Goal: Task Accomplishment & Management: Manage account settings

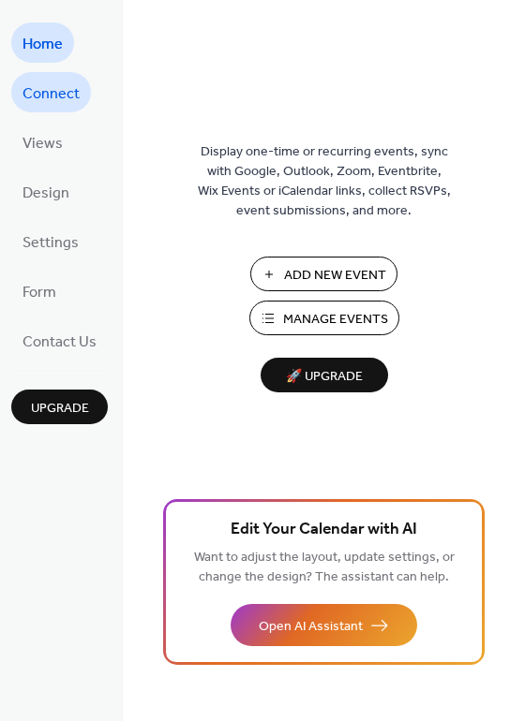
click at [63, 92] on span "Connect" at bounding box center [50, 94] width 57 height 29
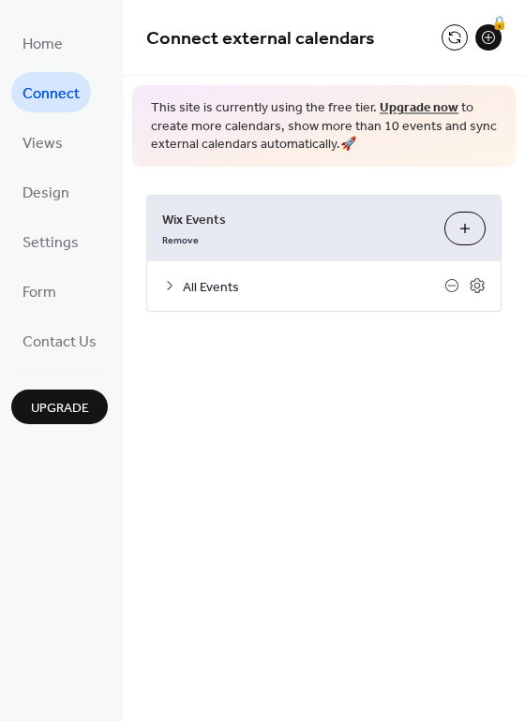
click at [171, 283] on icon at bounding box center [169, 285] width 15 height 15
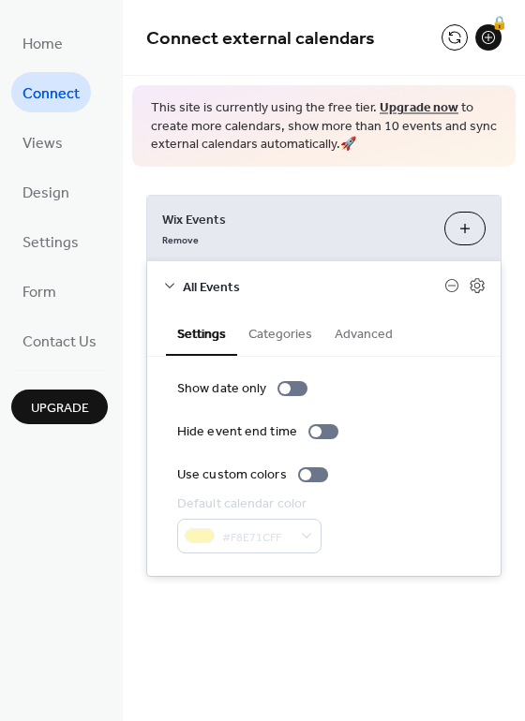
click at [295, 335] on button "Categories" at bounding box center [280, 332] width 86 height 43
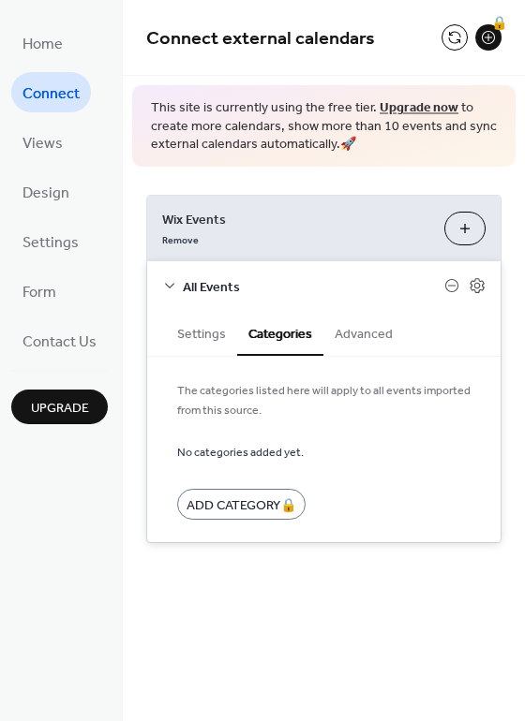
click at [190, 332] on button "Settings" at bounding box center [201, 332] width 71 height 43
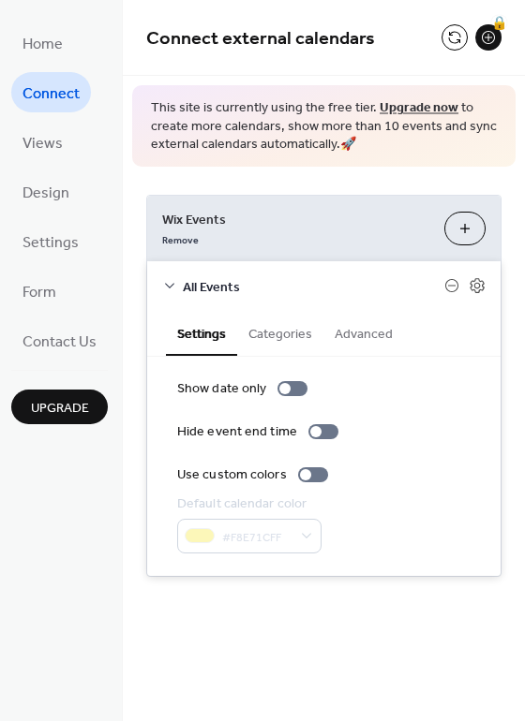
click at [372, 335] on button "Advanced" at bounding box center [363, 332] width 81 height 43
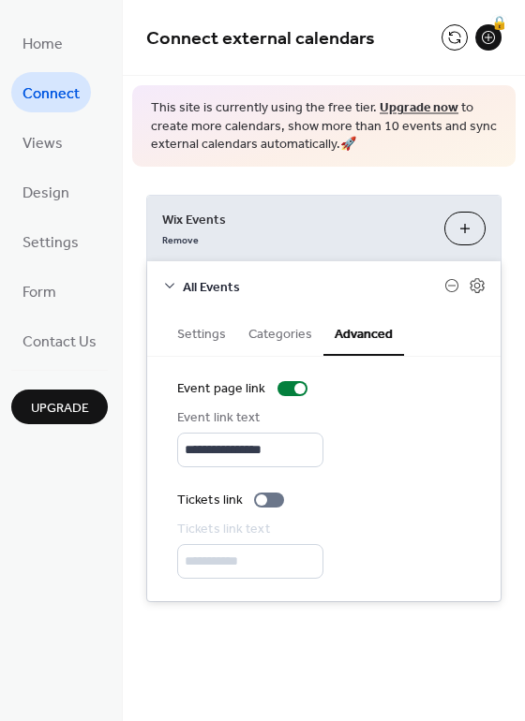
click at [274, 341] on button "Categories" at bounding box center [280, 332] width 86 height 43
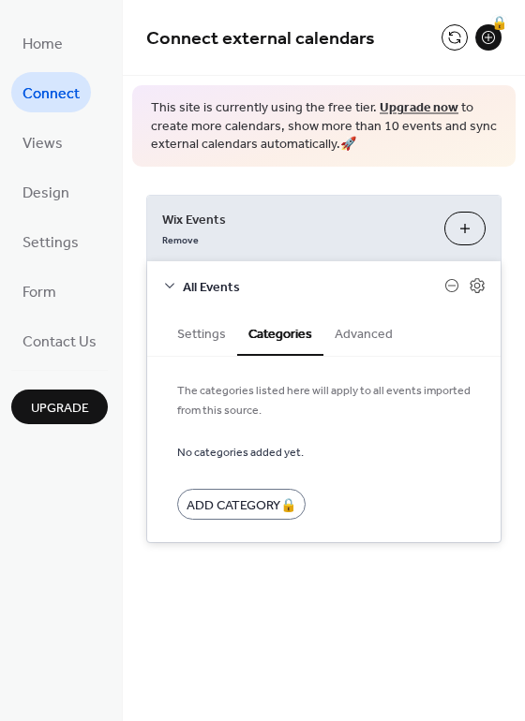
click at [473, 224] on button "Customize" at bounding box center [464, 229] width 41 height 34
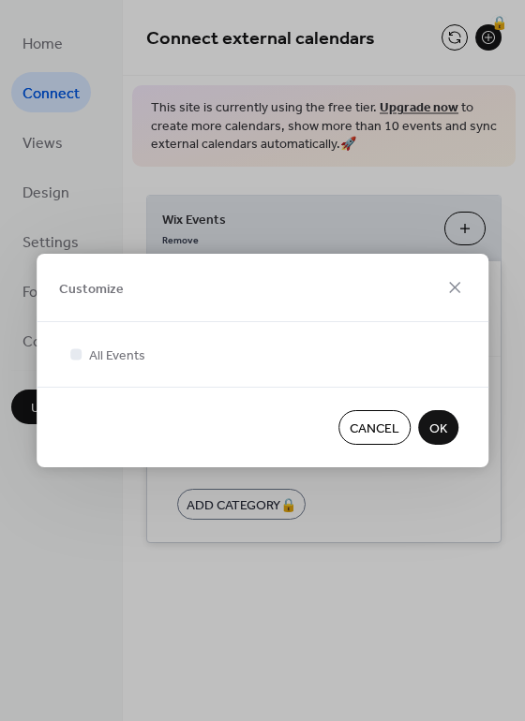
click at [437, 436] on span "OK" at bounding box center [438, 430] width 18 height 20
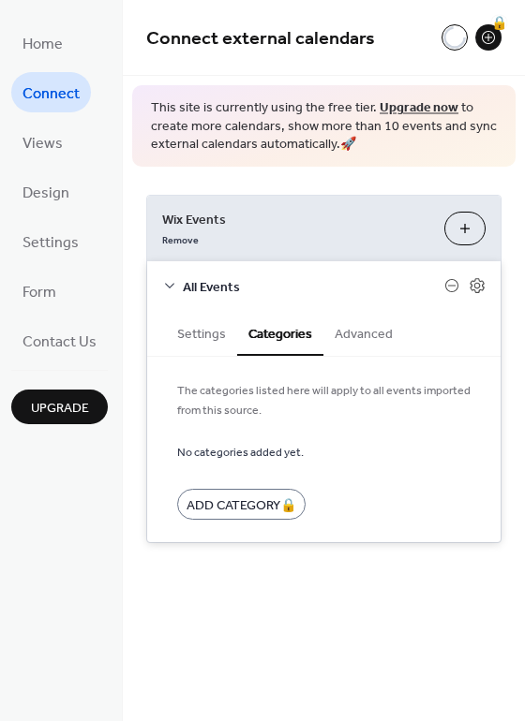
click at [185, 343] on button "Settings" at bounding box center [201, 332] width 71 height 43
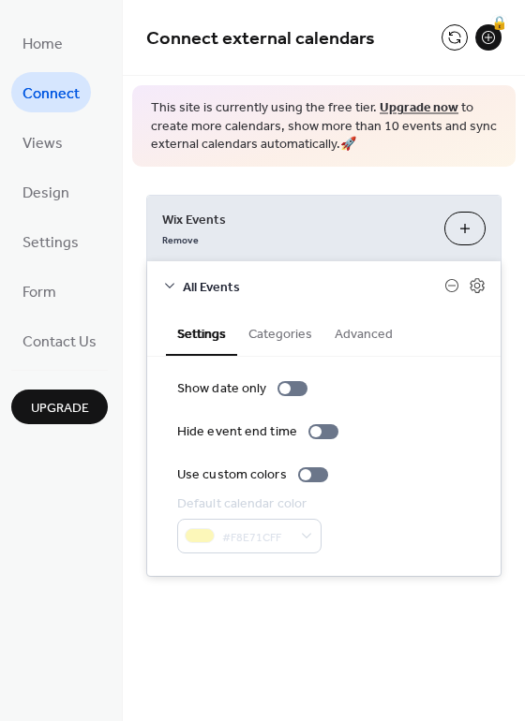
click at [185, 280] on span "All Events" at bounding box center [313, 287] width 261 height 20
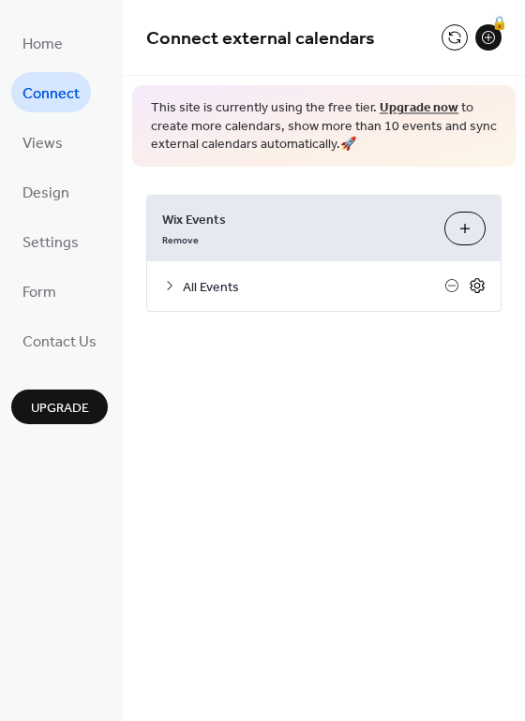
click at [484, 287] on icon at bounding box center [476, 285] width 17 height 17
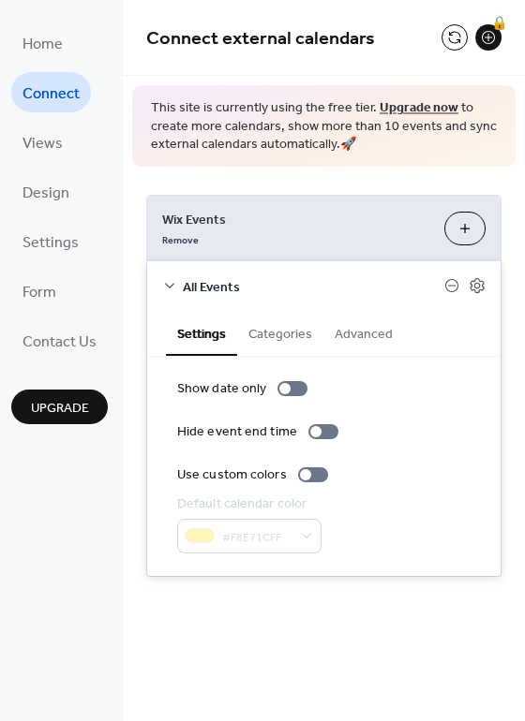
click at [376, 332] on button "Advanced" at bounding box center [363, 332] width 81 height 43
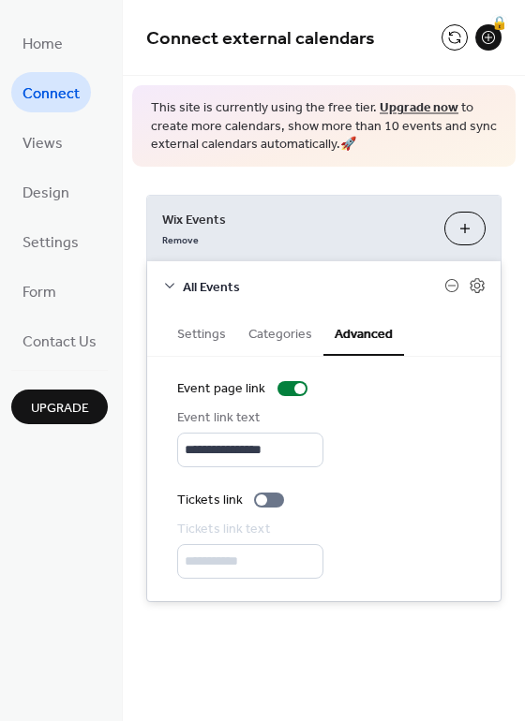
click at [308, 334] on button "Categories" at bounding box center [280, 332] width 86 height 43
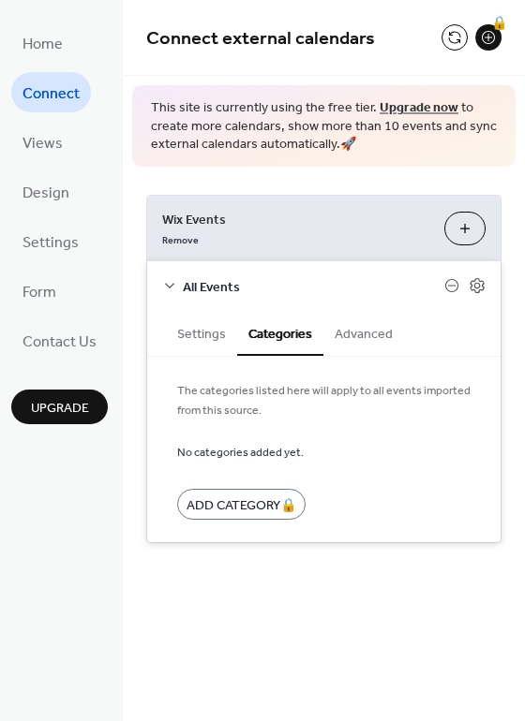
click at [213, 335] on button "Settings" at bounding box center [201, 332] width 71 height 43
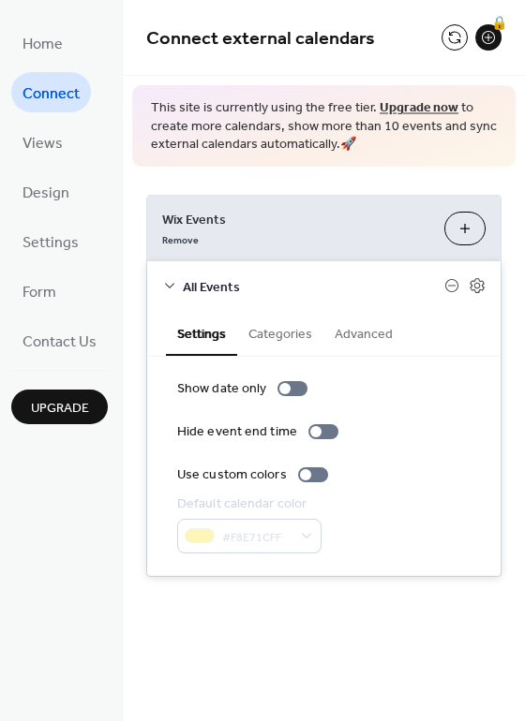
click at [180, 283] on div "All Events" at bounding box center [323, 286] width 353 height 50
click at [57, 140] on span "Views" at bounding box center [42, 143] width 40 height 29
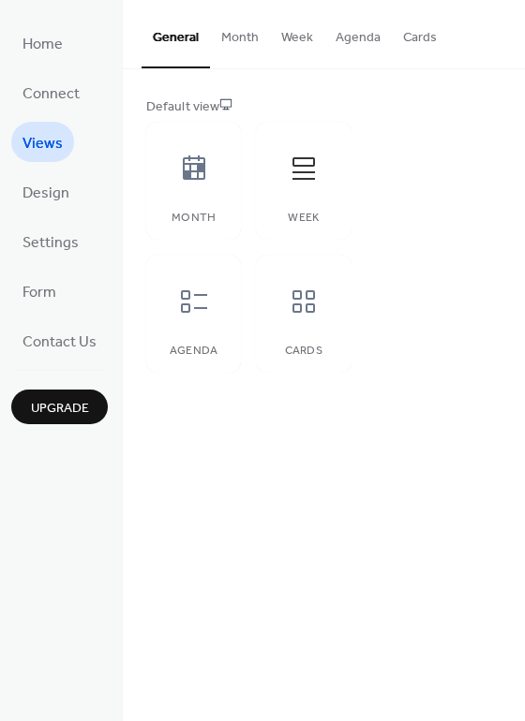
click at [303, 38] on button "Week" at bounding box center [297, 33] width 54 height 67
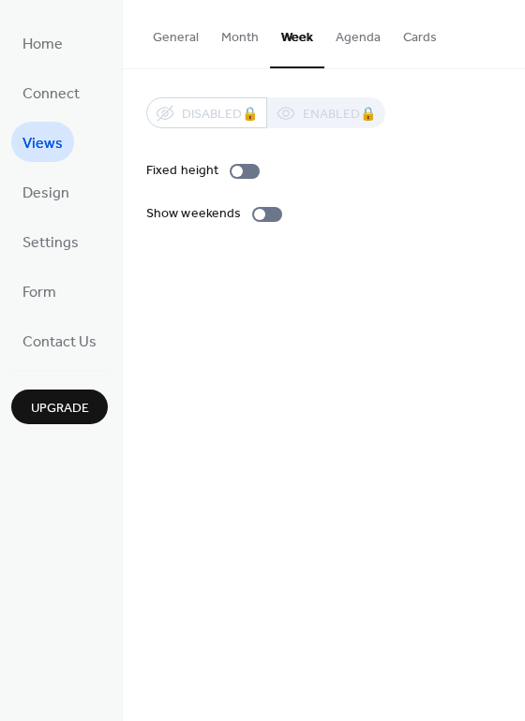
click at [361, 37] on button "Agenda" at bounding box center [357, 33] width 67 height 67
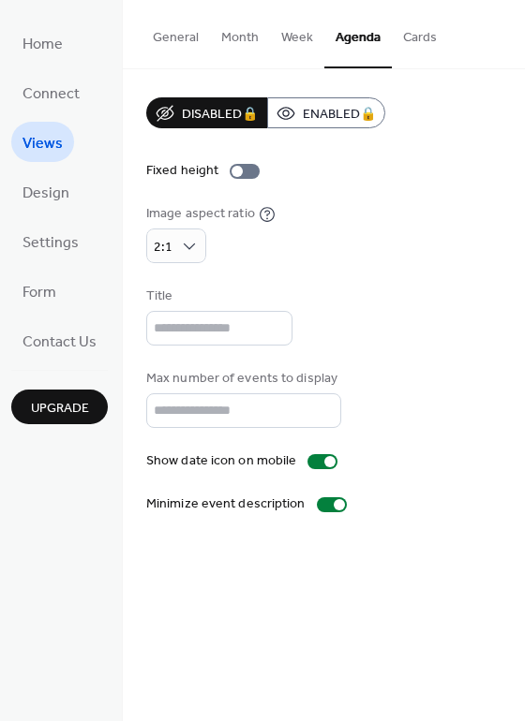
click at [181, 41] on button "General" at bounding box center [175, 33] width 68 height 67
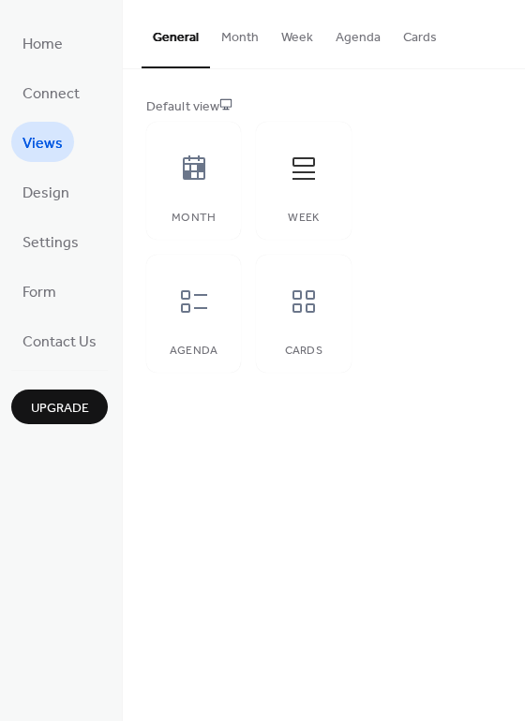
click at [282, 40] on button "Week" at bounding box center [297, 33] width 54 height 67
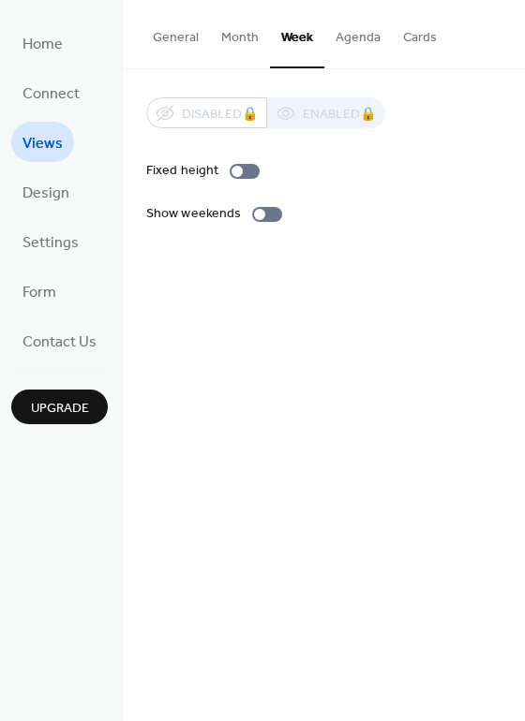
click at [350, 37] on button "Agenda" at bounding box center [357, 33] width 67 height 67
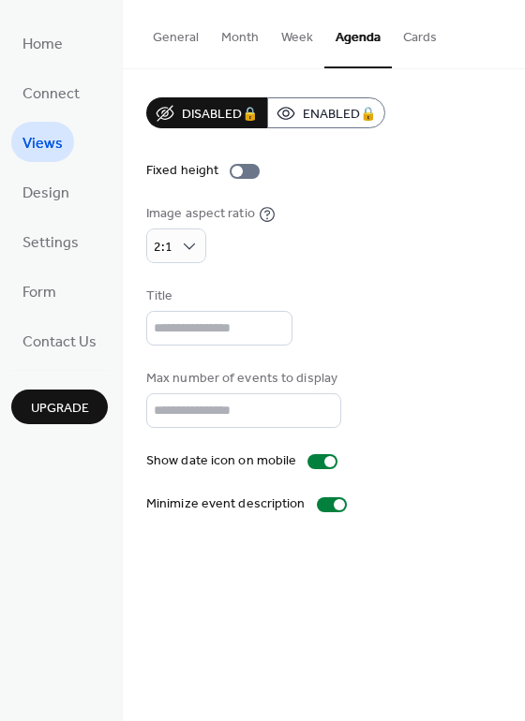
click at [411, 34] on button "Cards" at bounding box center [420, 33] width 56 height 67
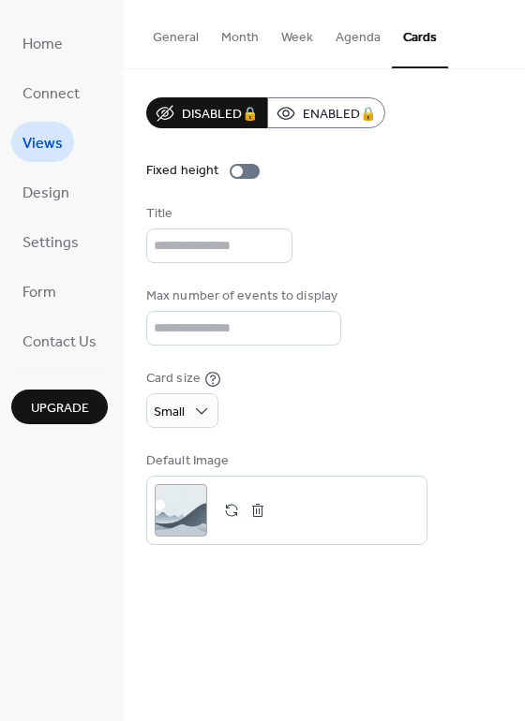
click at [293, 39] on button "Week" at bounding box center [297, 33] width 54 height 67
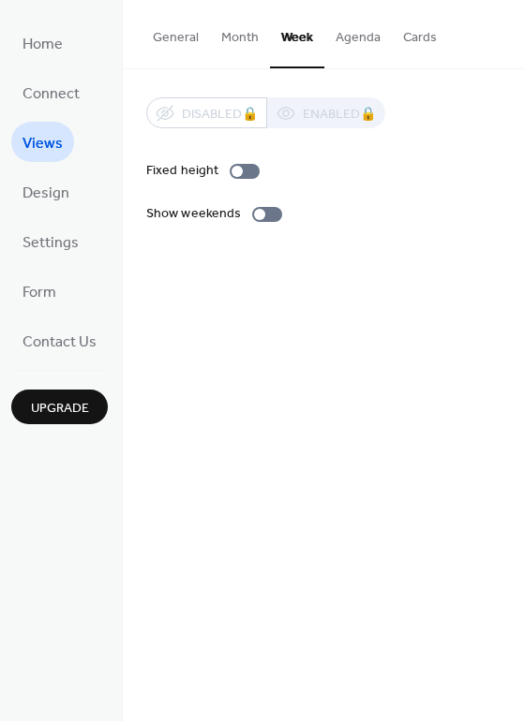
click at [246, 38] on button "Month" at bounding box center [240, 33] width 60 height 67
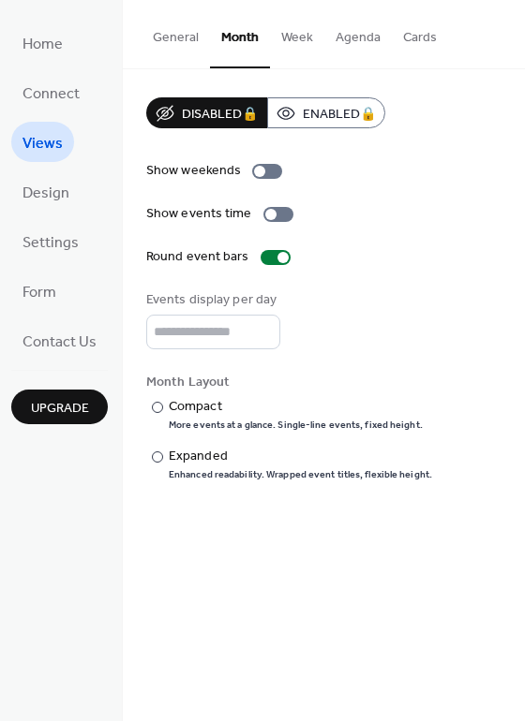
click at [190, 35] on button "General" at bounding box center [175, 33] width 68 height 67
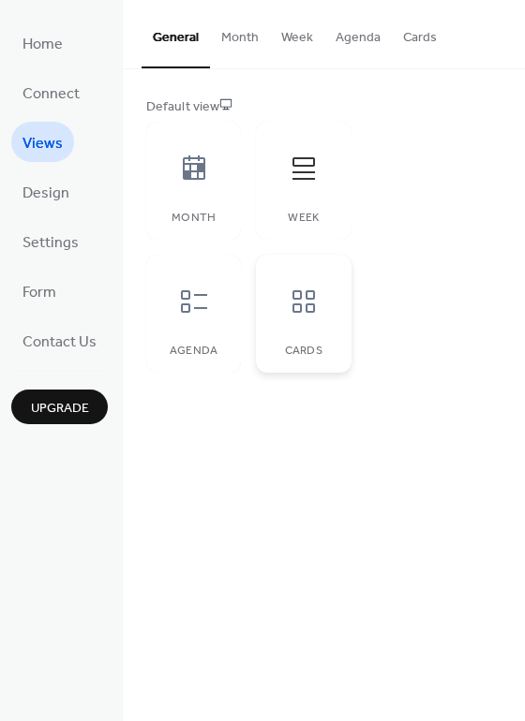
click at [298, 314] on icon at bounding box center [304, 302] width 30 height 30
click at [304, 193] on div at bounding box center [303, 169] width 56 height 56
click at [192, 322] on div at bounding box center [194, 302] width 56 height 56
click at [355, 38] on button "Agenda" at bounding box center [357, 33] width 67 height 67
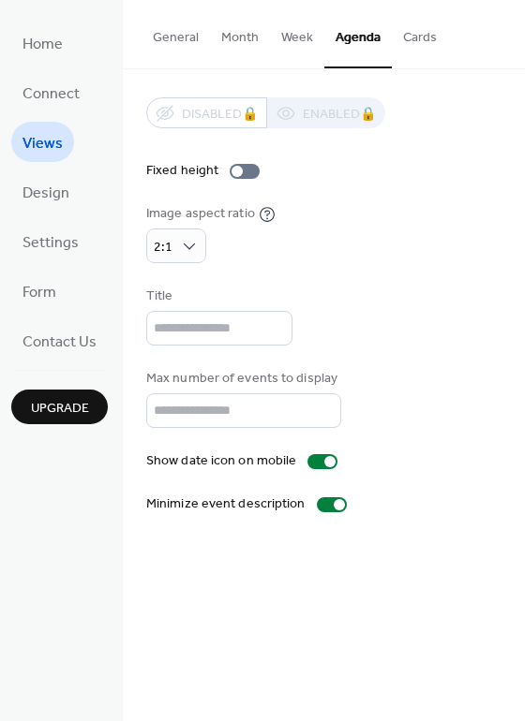
click at [239, 36] on button "Month" at bounding box center [240, 33] width 60 height 67
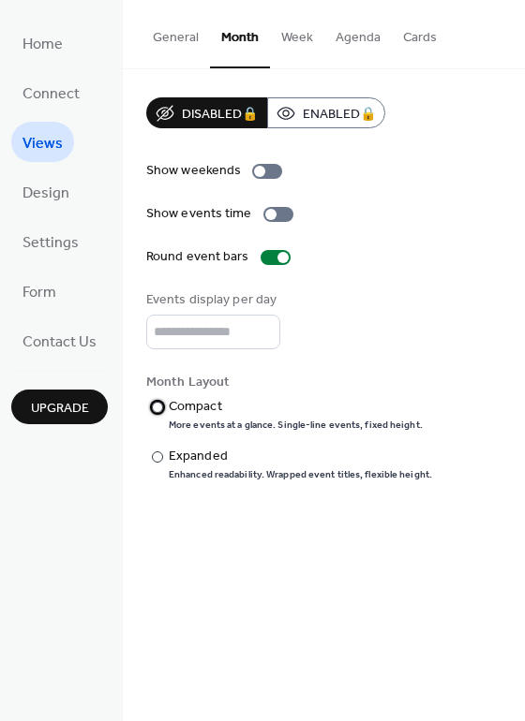
click at [154, 408] on div at bounding box center [157, 407] width 11 height 11
click at [159, 453] on div at bounding box center [157, 457] width 11 height 11
click at [299, 37] on button "Week" at bounding box center [297, 33] width 54 height 67
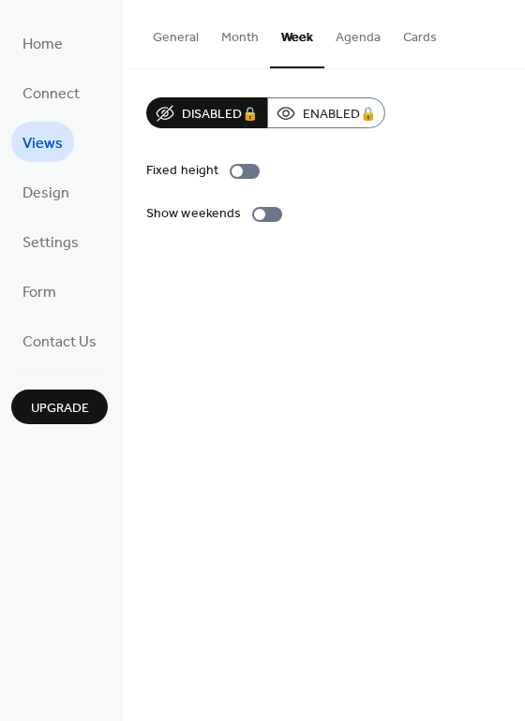
click at [331, 110] on div "Disabled 🔒 Enabled 🔒" at bounding box center [265, 112] width 239 height 31
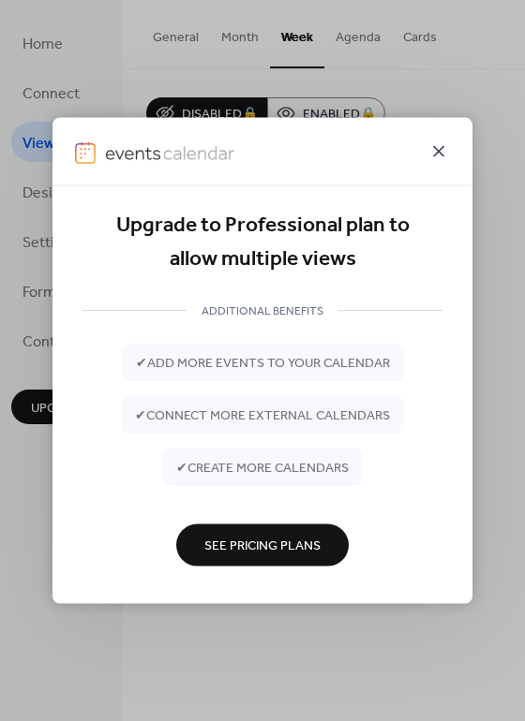
click at [441, 149] on icon at bounding box center [438, 151] width 11 height 11
